Goal: Information Seeking & Learning: Check status

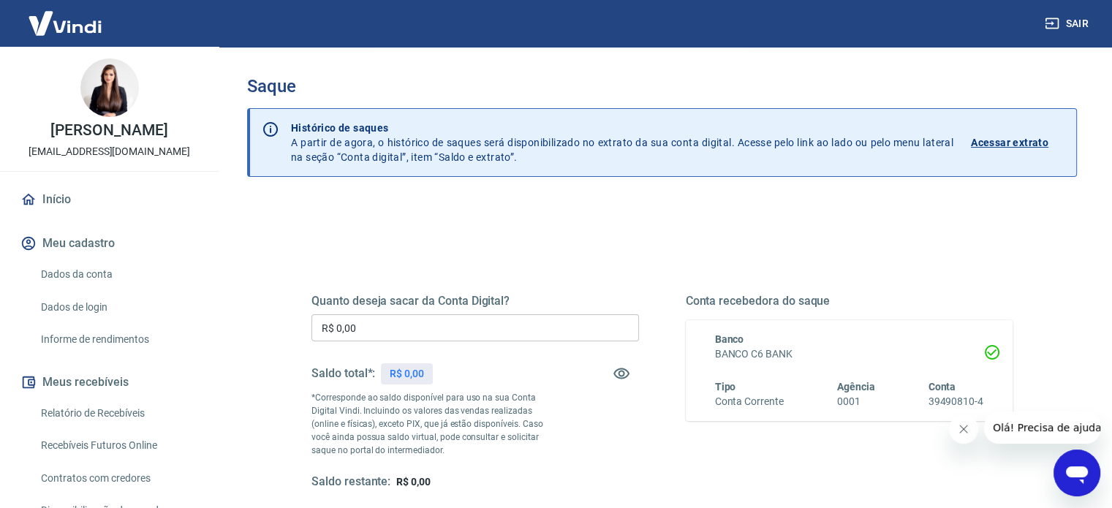
scroll to position [73, 0]
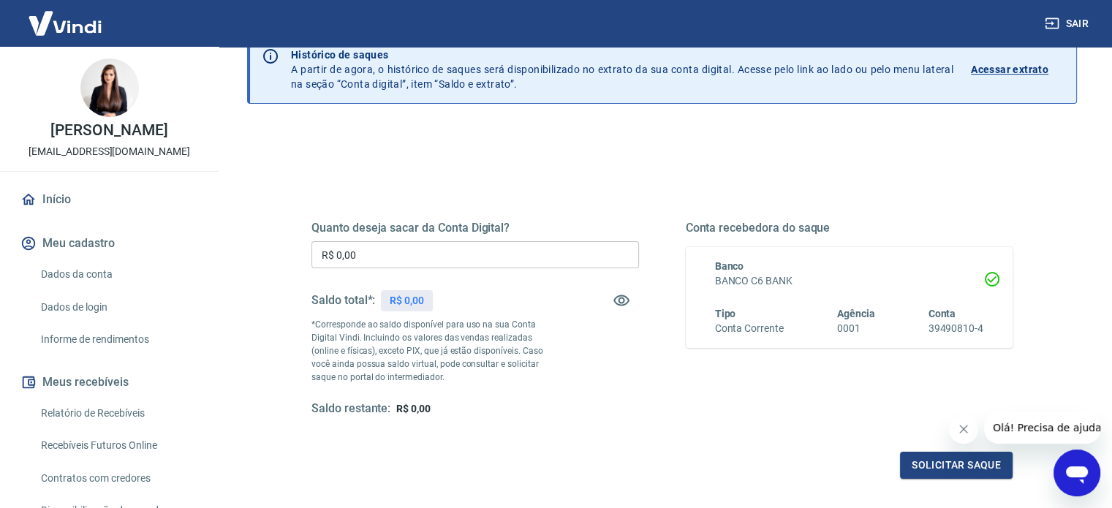
click at [966, 427] on icon "Fechar mensagem da empresa" at bounding box center [963, 429] width 7 height 7
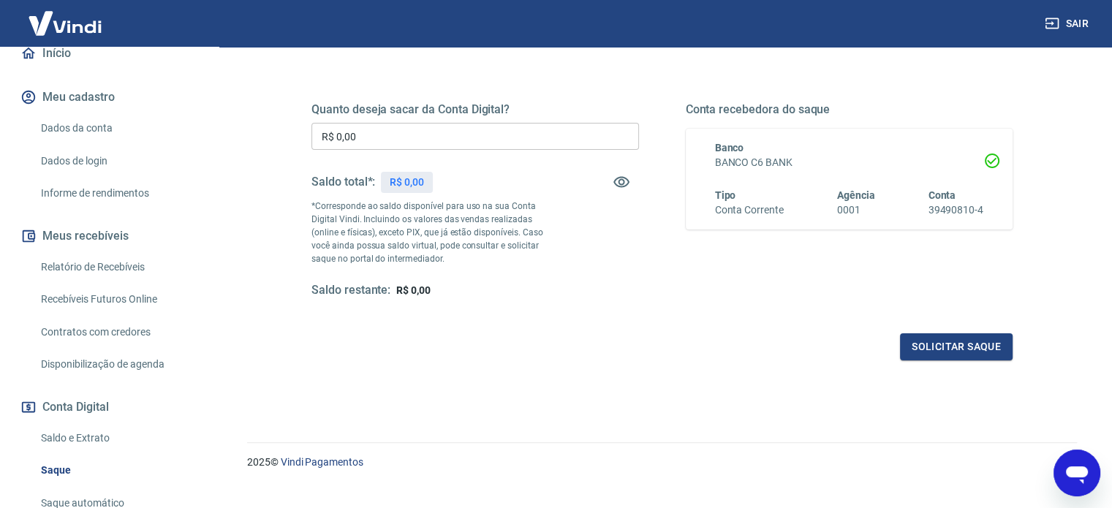
scroll to position [214, 0]
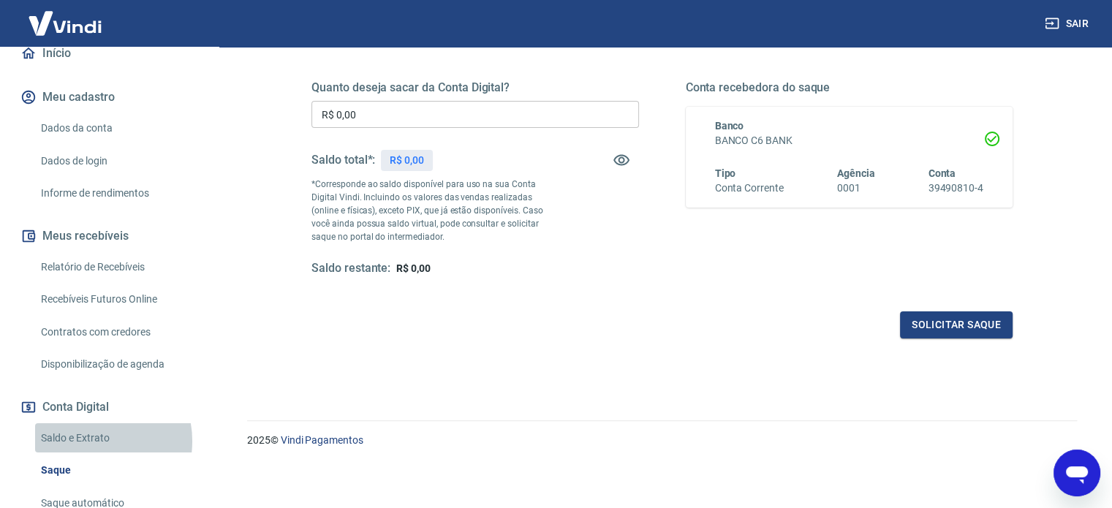
click at [90, 441] on link "Saldo e Extrato" at bounding box center [118, 438] width 166 height 30
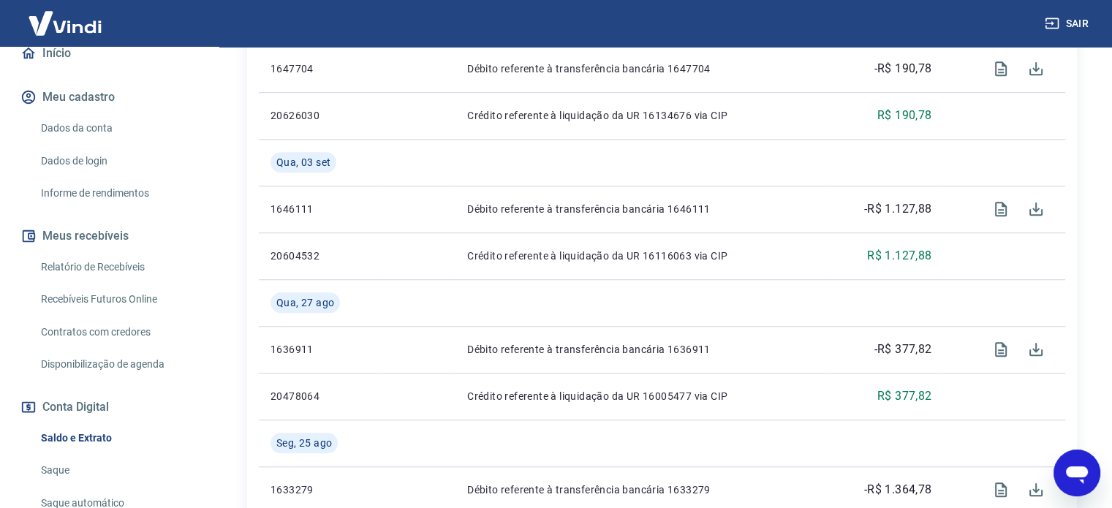
scroll to position [1097, 0]
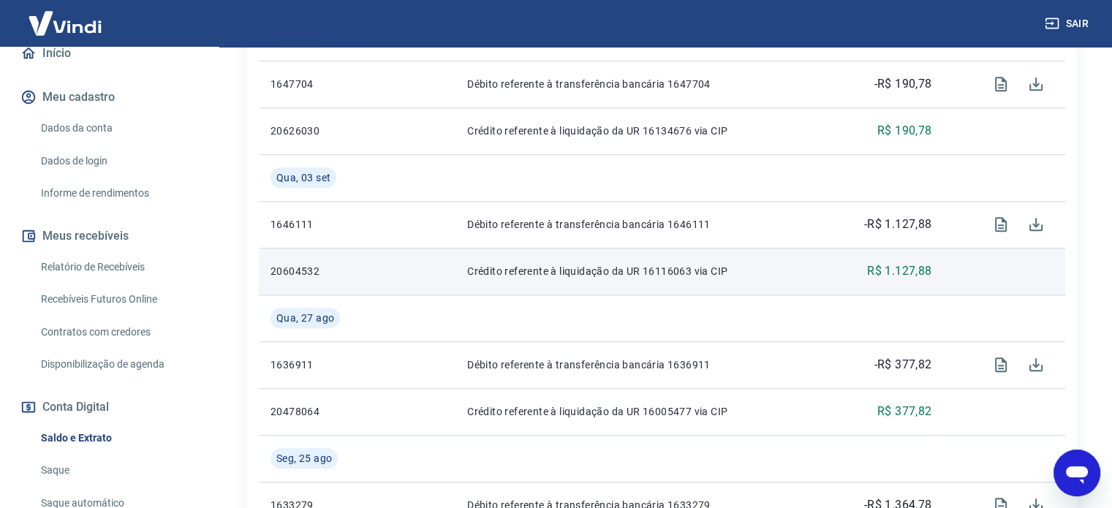
drag, startPoint x: 309, startPoint y: 275, endPoint x: 328, endPoint y: 272, distance: 19.2
click at [309, 275] on p "20604532" at bounding box center [320, 271] width 98 height 15
click at [547, 277] on p "Crédito referente à liquidação da UR 16116063 via CIP" at bounding box center [640, 271] width 346 height 15
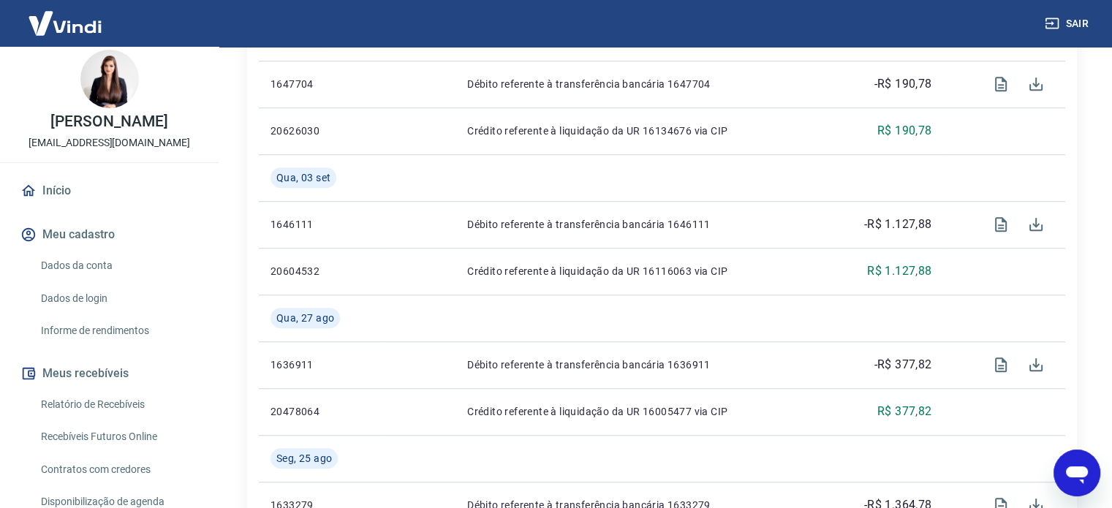
scroll to position [0, 0]
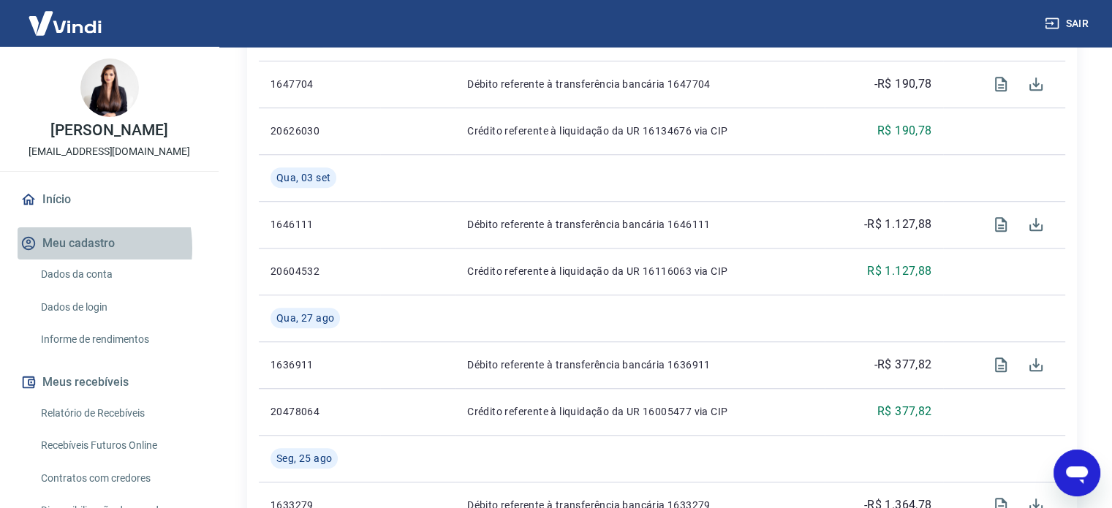
click at [58, 248] on button "Meu cadastro" at bounding box center [110, 243] width 184 height 32
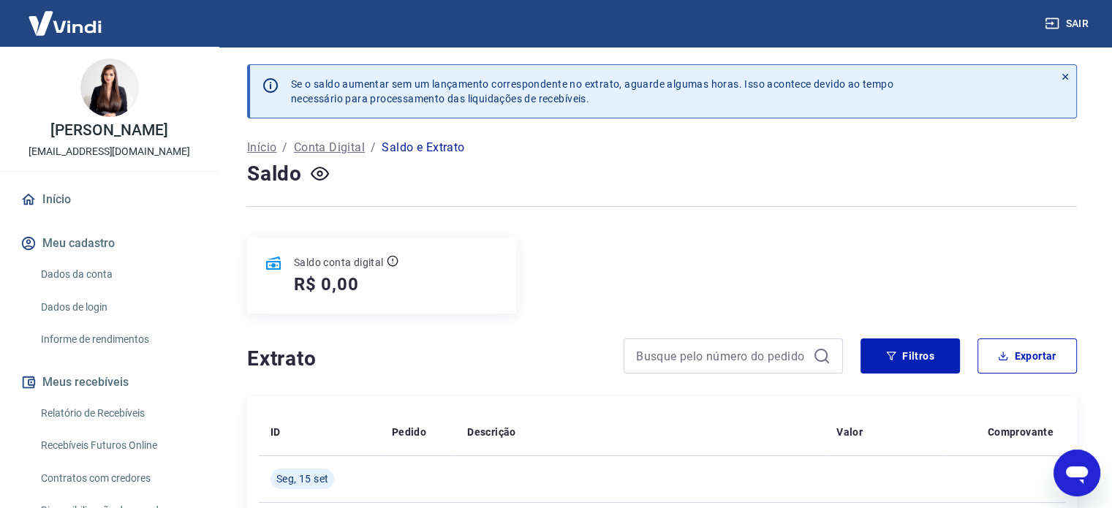
click at [67, 193] on link "Início" at bounding box center [110, 200] width 184 height 32
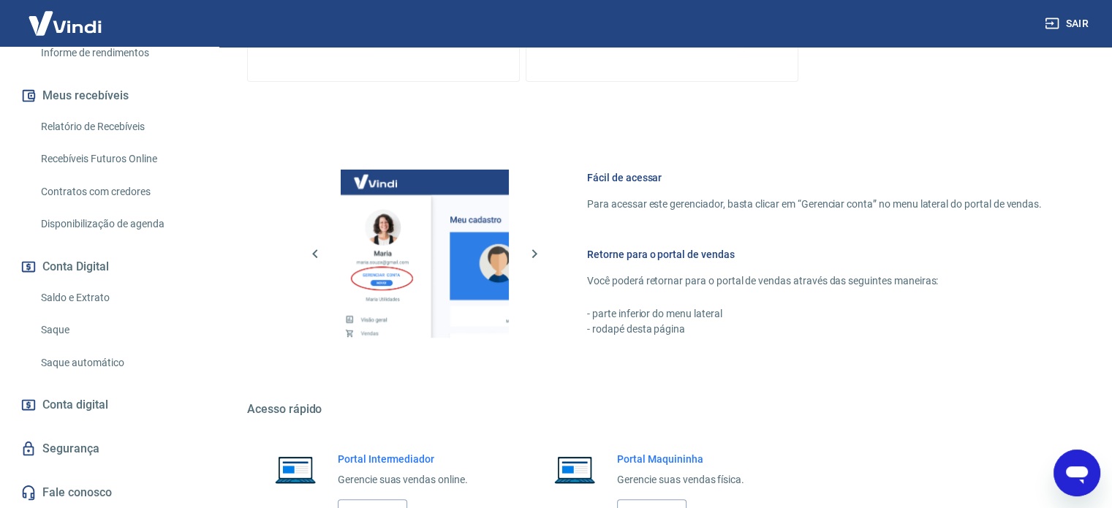
scroll to position [585, 0]
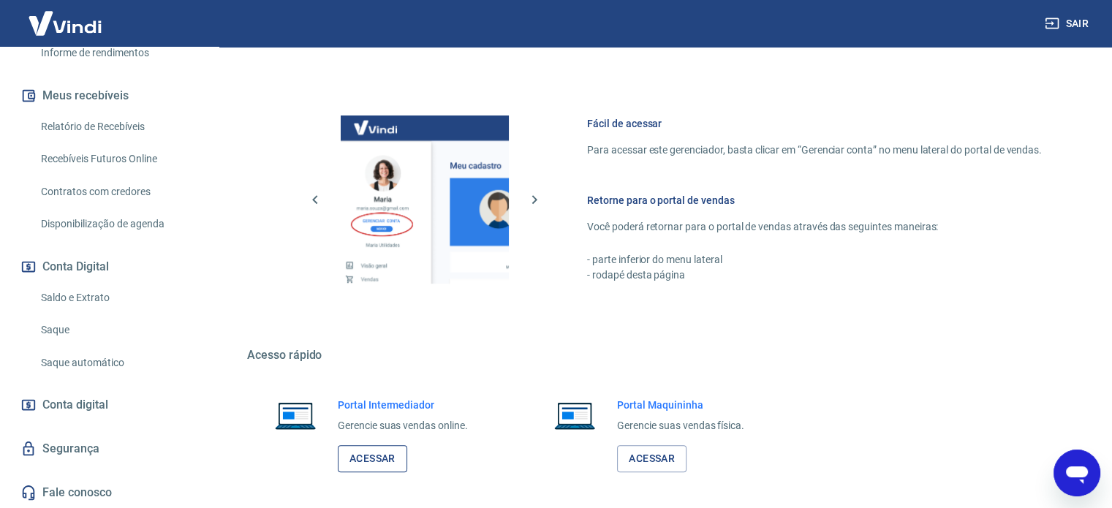
click at [370, 461] on link "Acessar" at bounding box center [372, 458] width 69 height 27
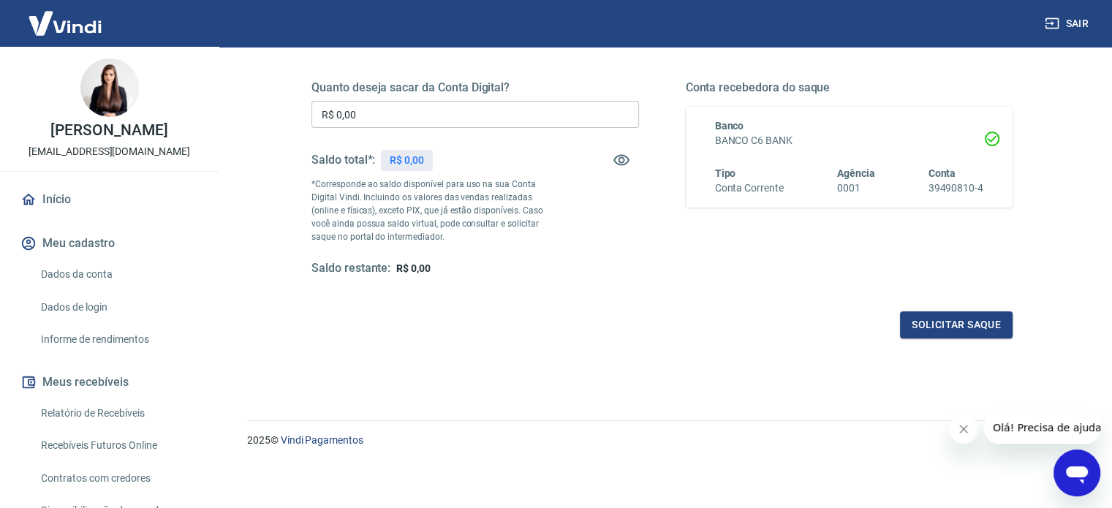
click at [56, 204] on link "Início" at bounding box center [110, 200] width 184 height 32
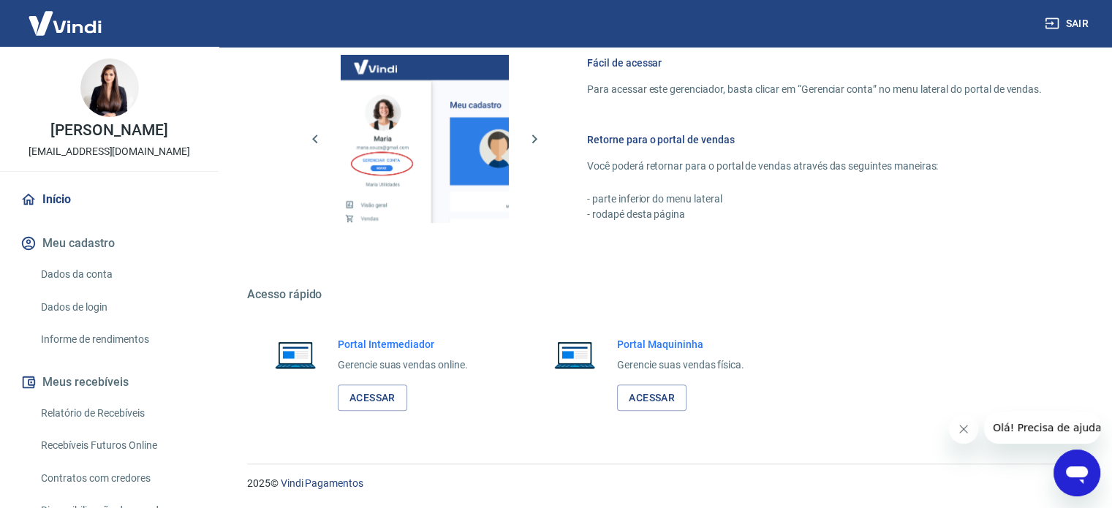
scroll to position [646, 0]
click at [652, 396] on link "Acessar" at bounding box center [651, 398] width 69 height 27
